Goal: Book appointment/travel/reservation

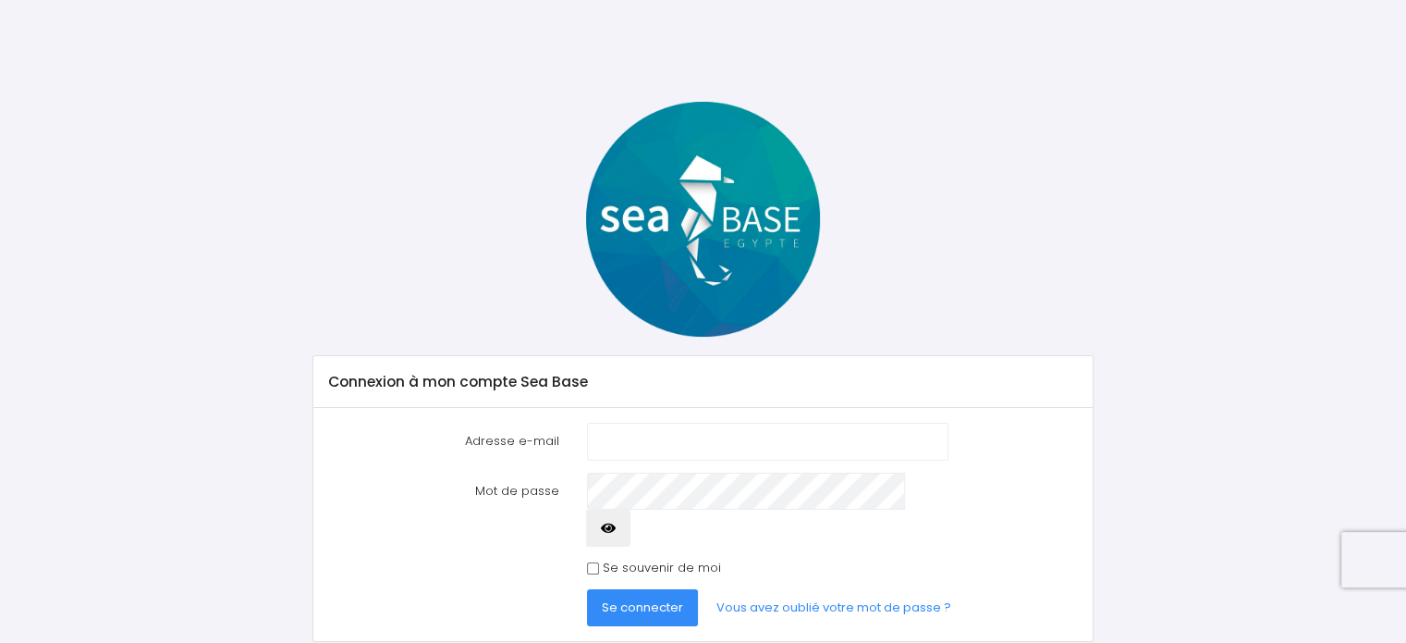
type input "agathe.minguet@orange.fr"
click at [616, 528] on icon "button" at bounding box center [608, 528] width 15 height 0
click at [633, 598] on span "Se connecter" at bounding box center [642, 607] width 81 height 18
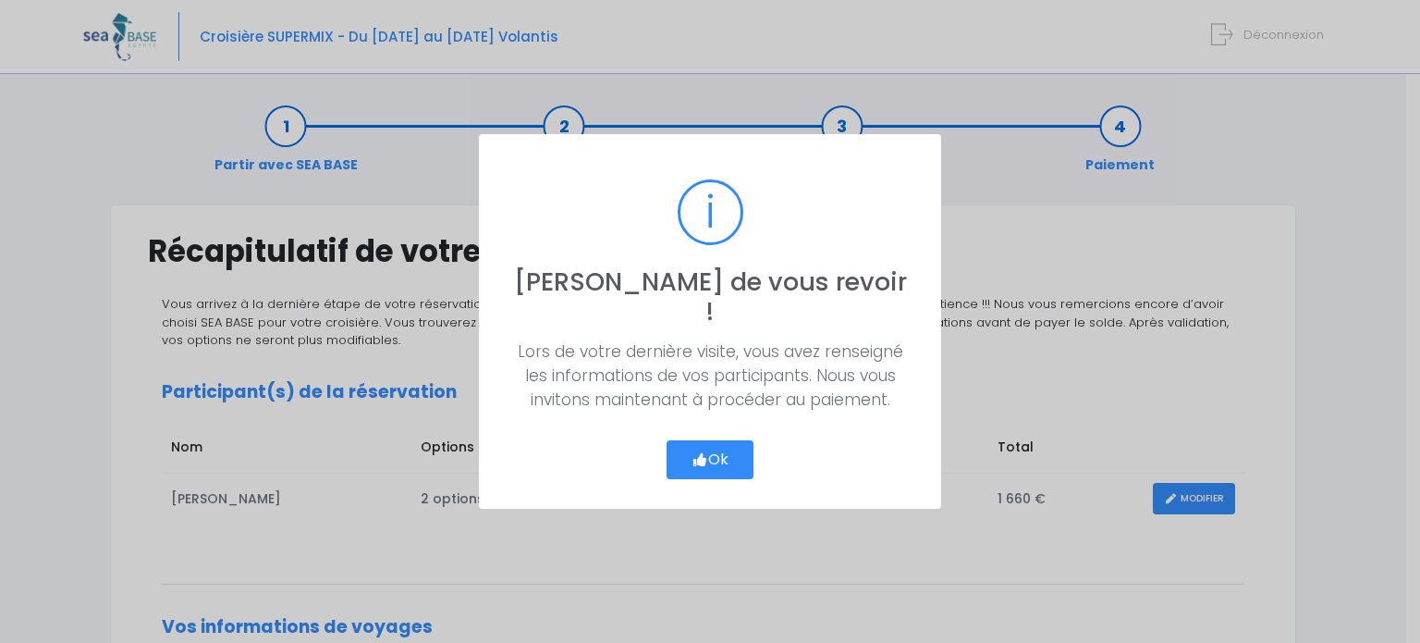
click at [703, 460] on icon "button" at bounding box center [700, 460] width 17 height 0
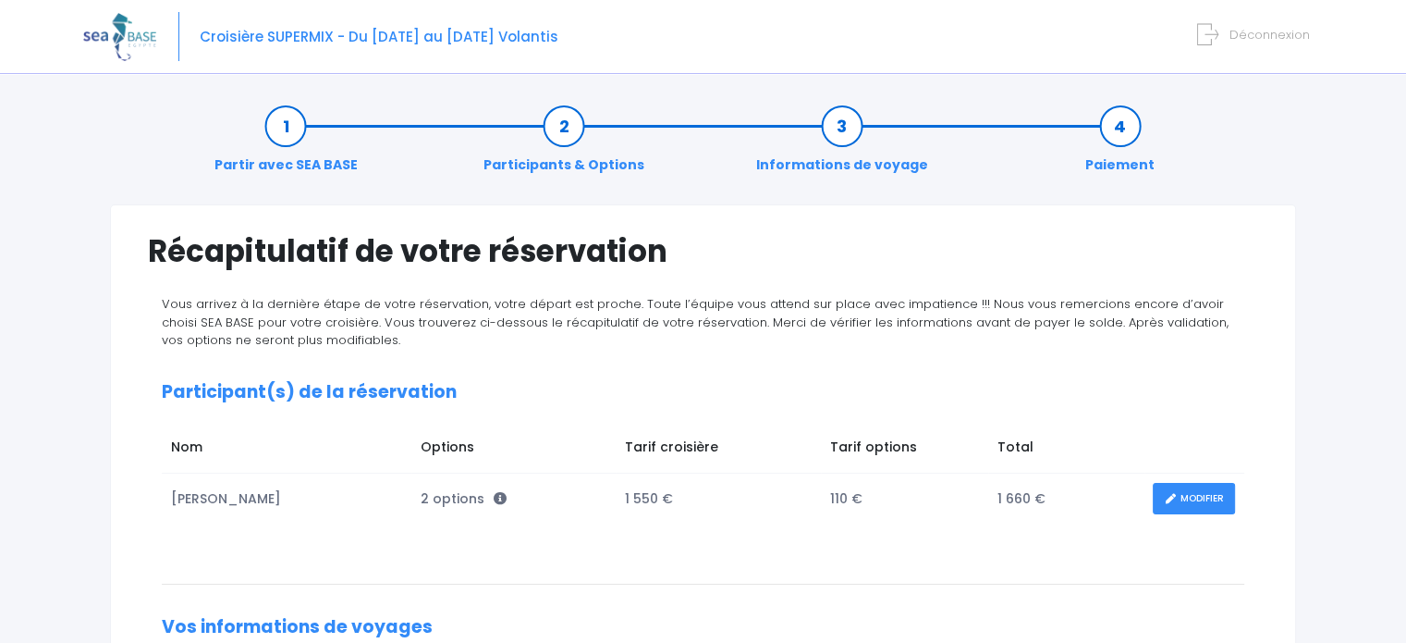
click at [1251, 41] on span "Déconnexion" at bounding box center [1270, 35] width 80 height 18
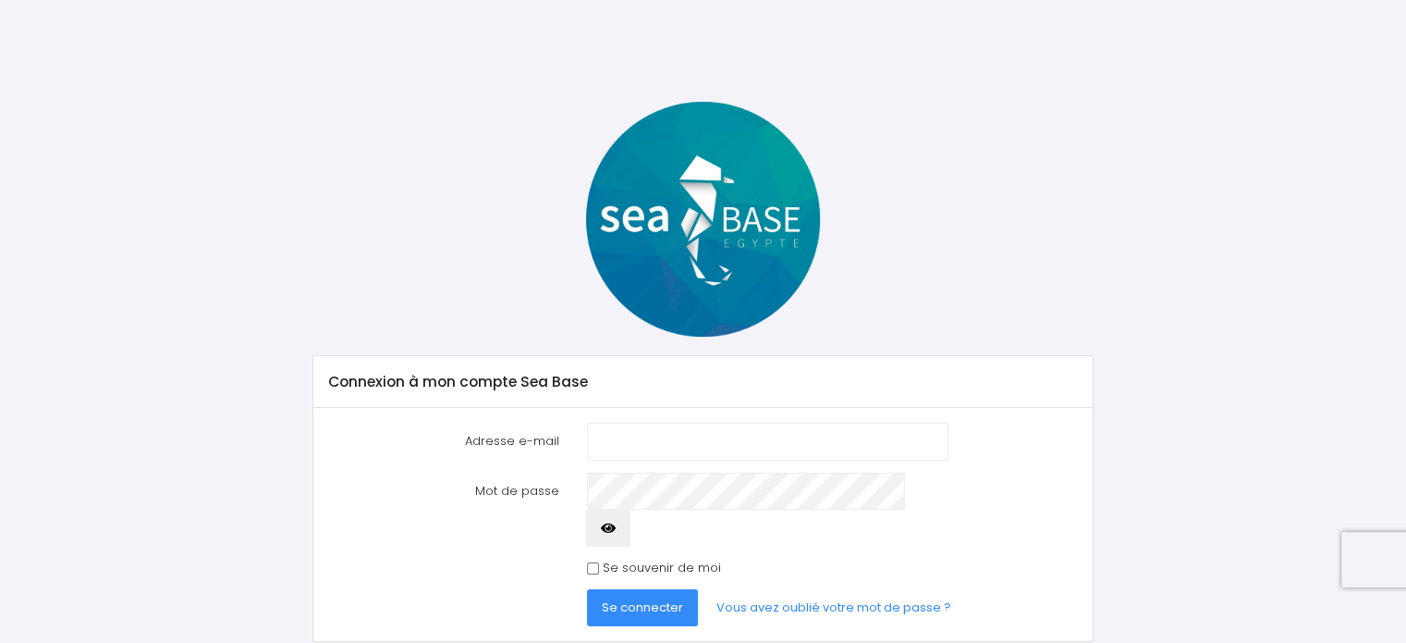
type input "agathe.minguet@orange.fr"
click at [595, 589] on button "Se connecter" at bounding box center [642, 607] width 111 height 37
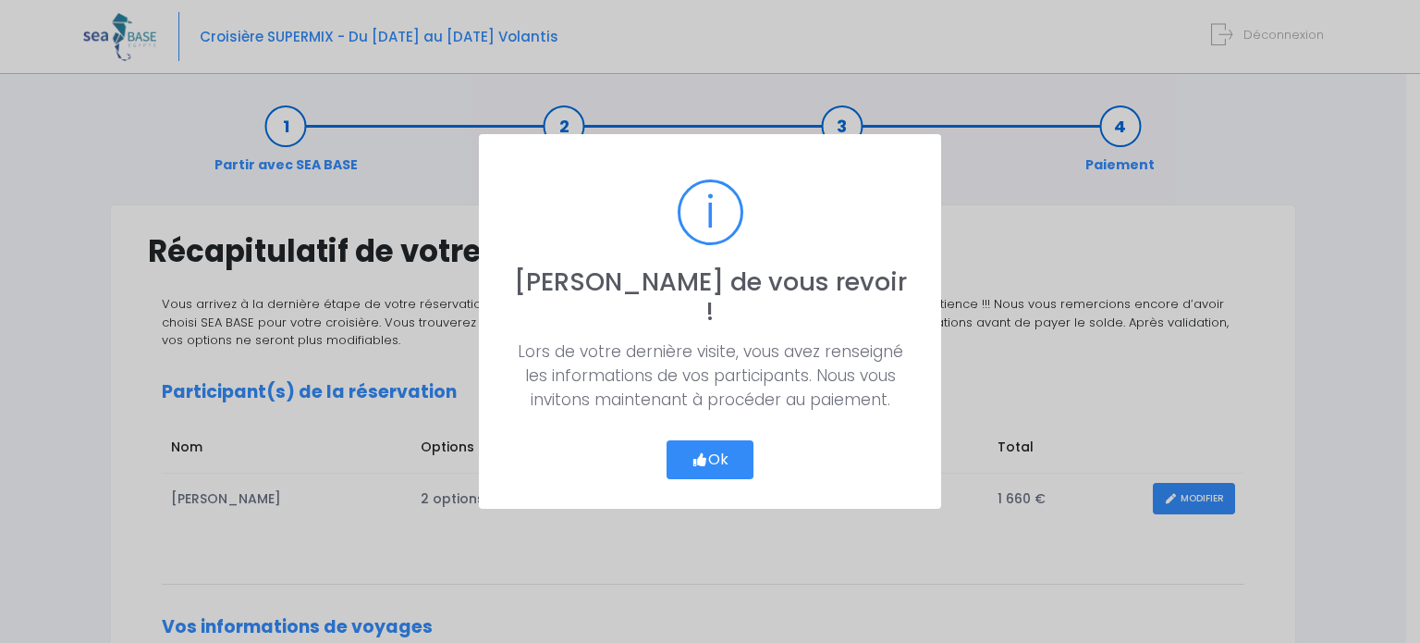
click at [703, 460] on icon "button" at bounding box center [700, 460] width 17 height 0
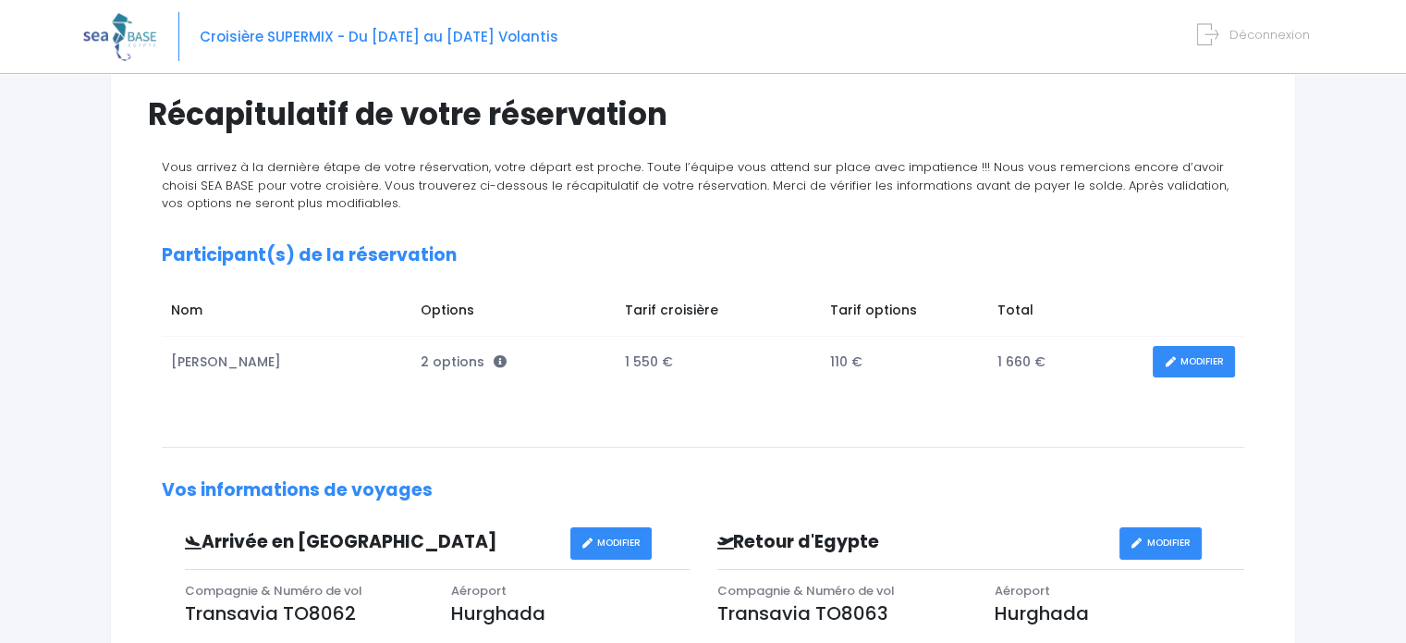
scroll to position [185, 0]
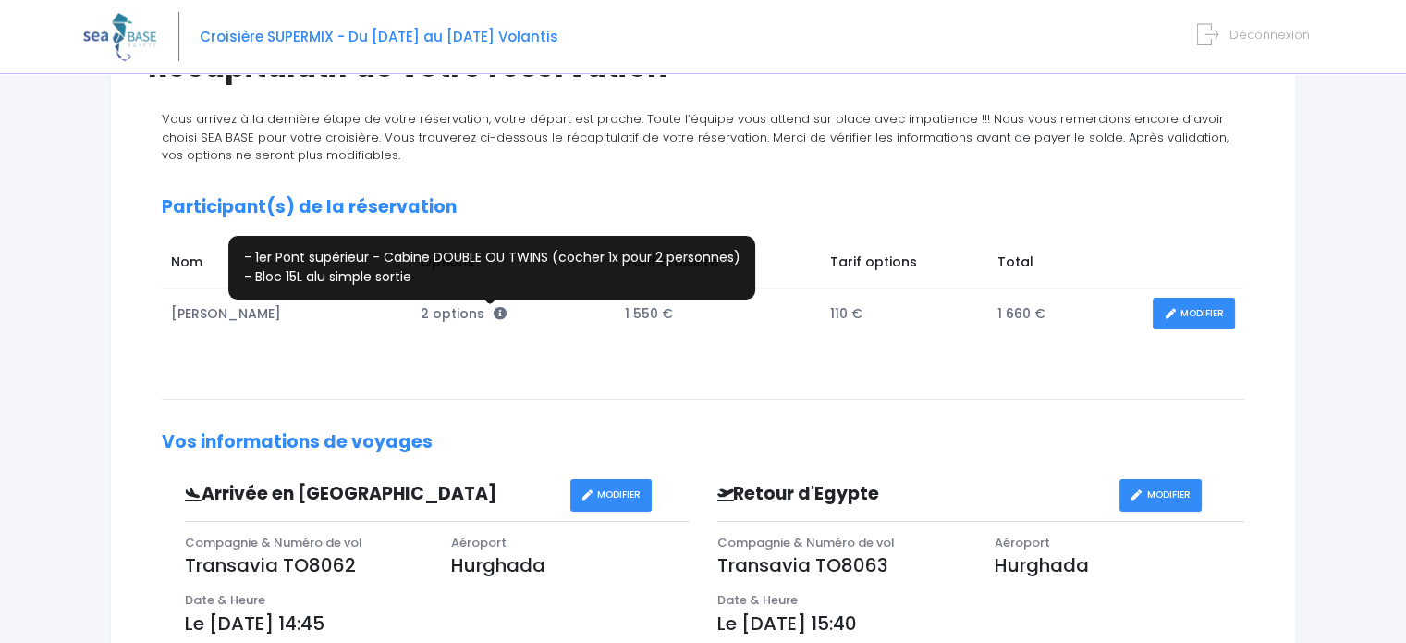
click at [494, 309] on icon at bounding box center [500, 313] width 13 height 13
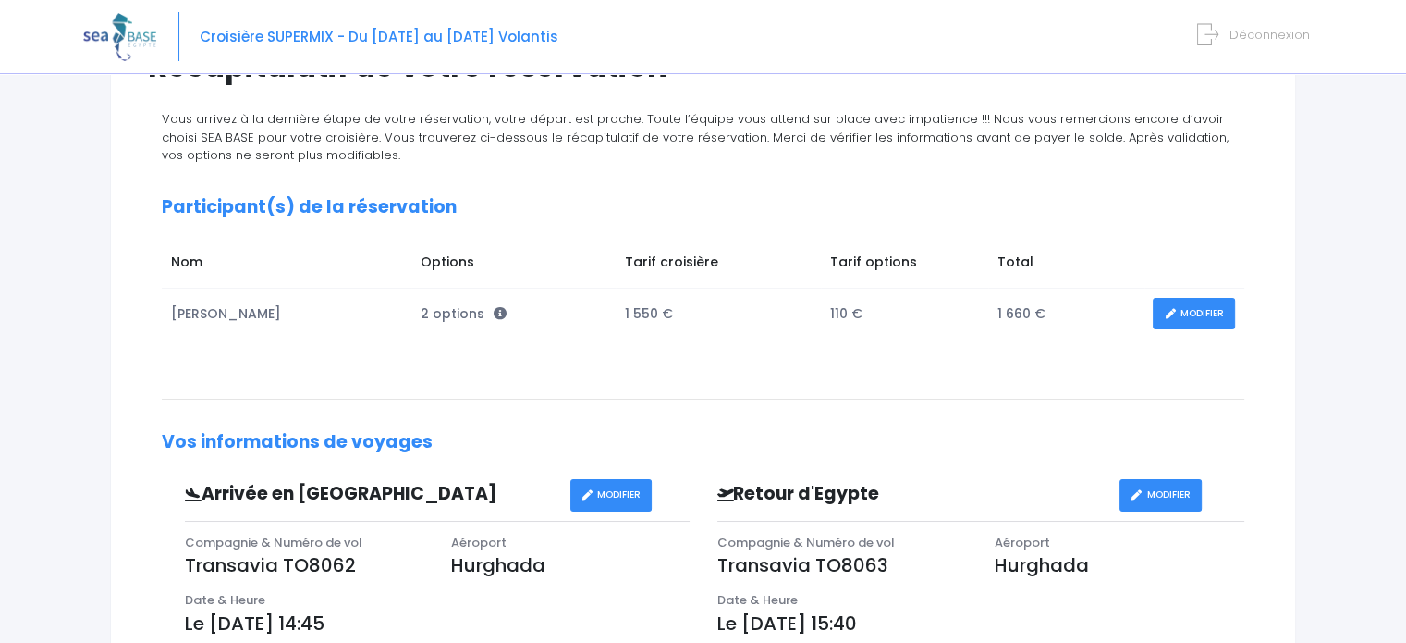
click at [428, 312] on span "2 options" at bounding box center [464, 313] width 86 height 18
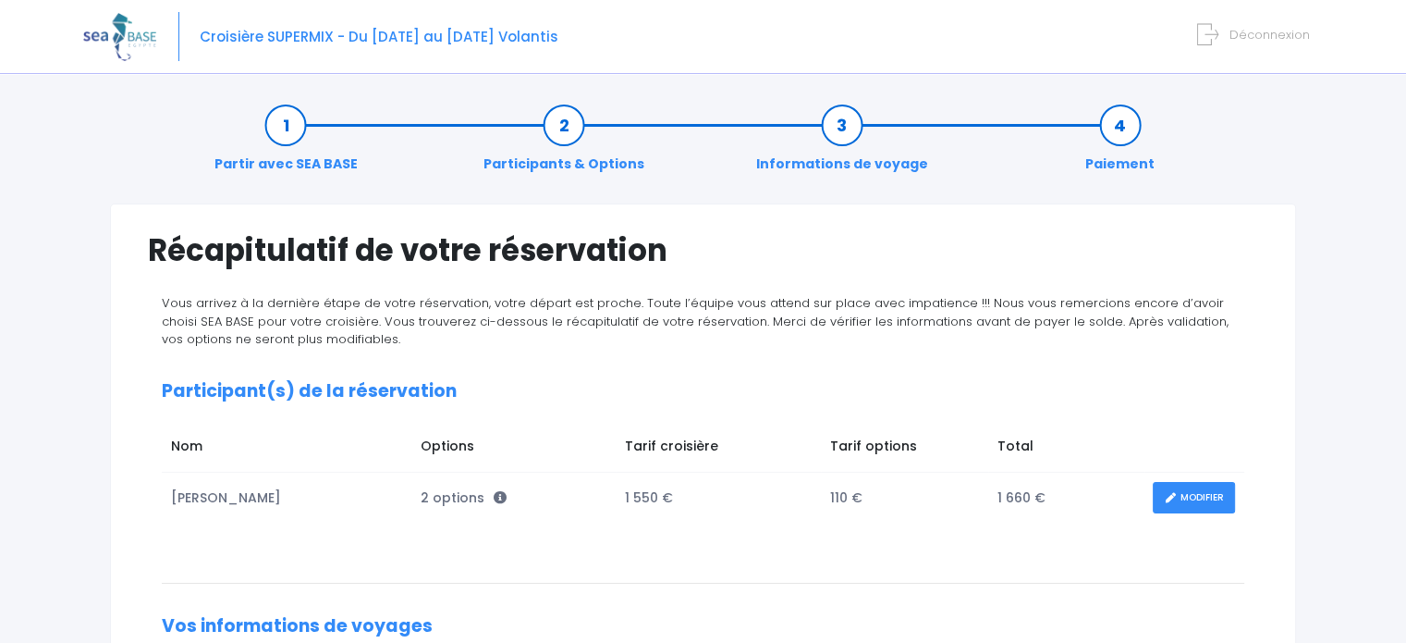
scroll to position [0, 0]
click at [1239, 36] on span "Déconnexion" at bounding box center [1270, 35] width 80 height 18
